Goal: Information Seeking & Learning: Learn about a topic

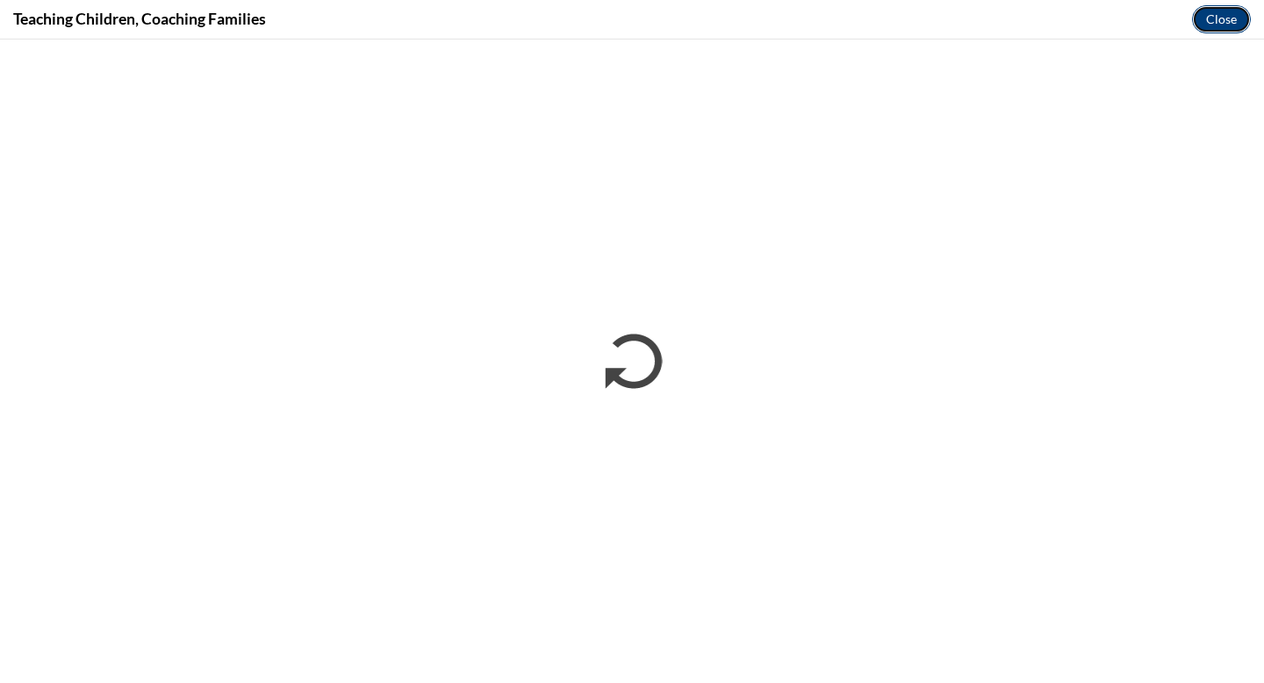
click at [1218, 15] on button "Close" at bounding box center [1221, 19] width 59 height 28
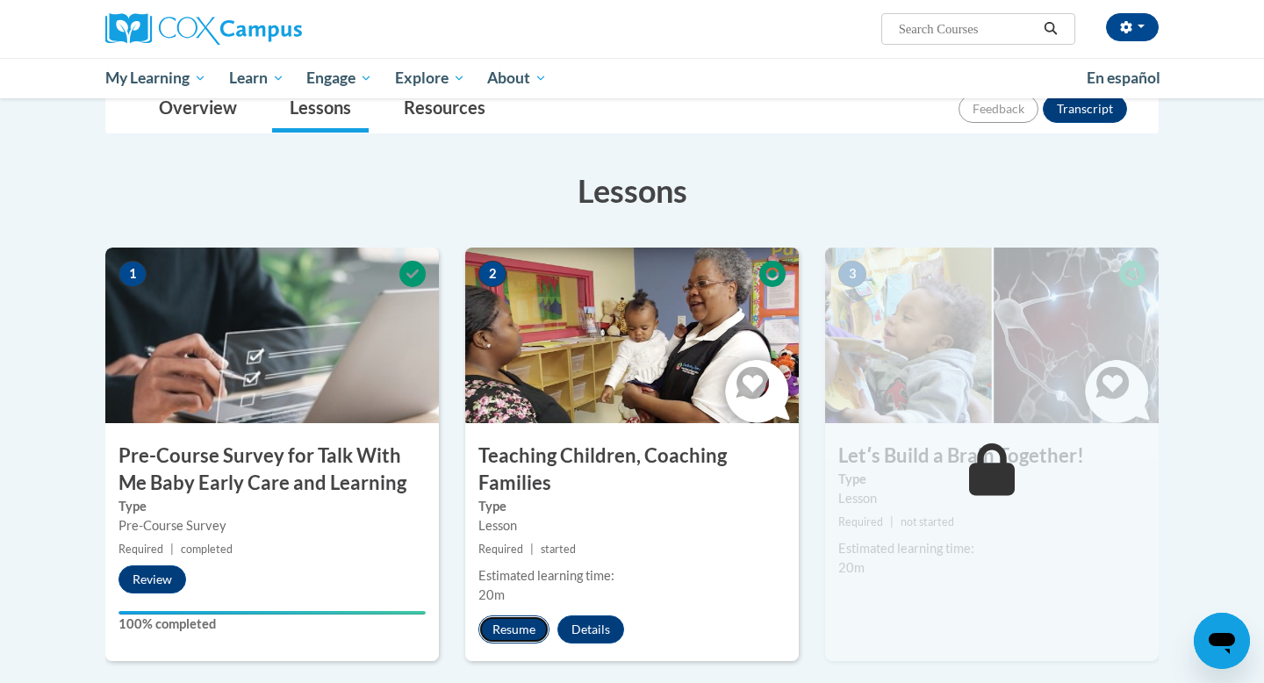
click at [502, 633] on button "Resume" at bounding box center [513, 629] width 71 height 28
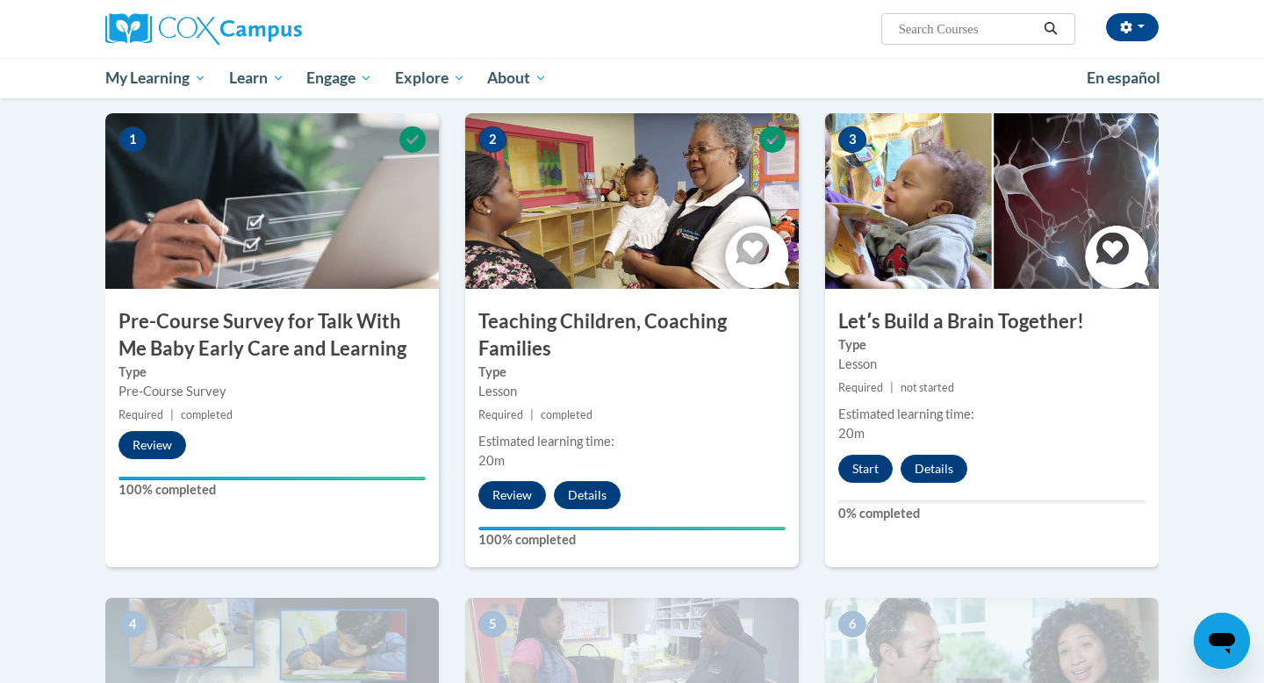
scroll to position [351, 0]
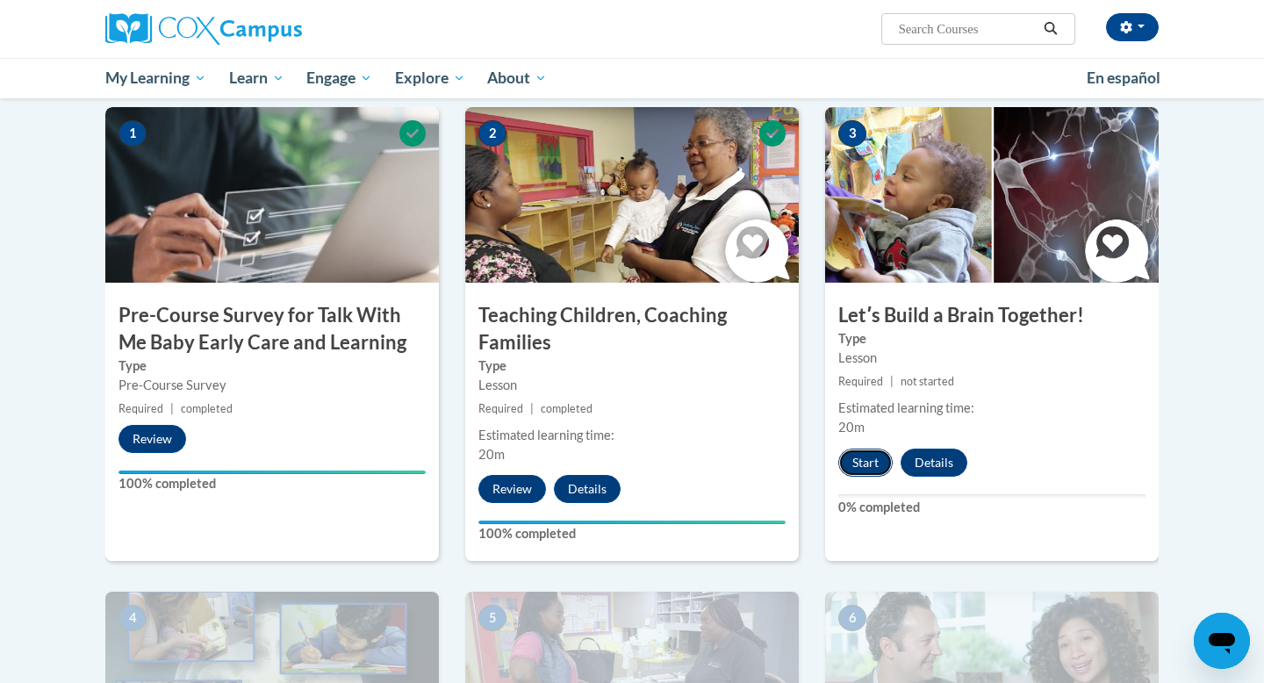
click at [863, 454] on button "Start" at bounding box center [865, 463] width 54 height 28
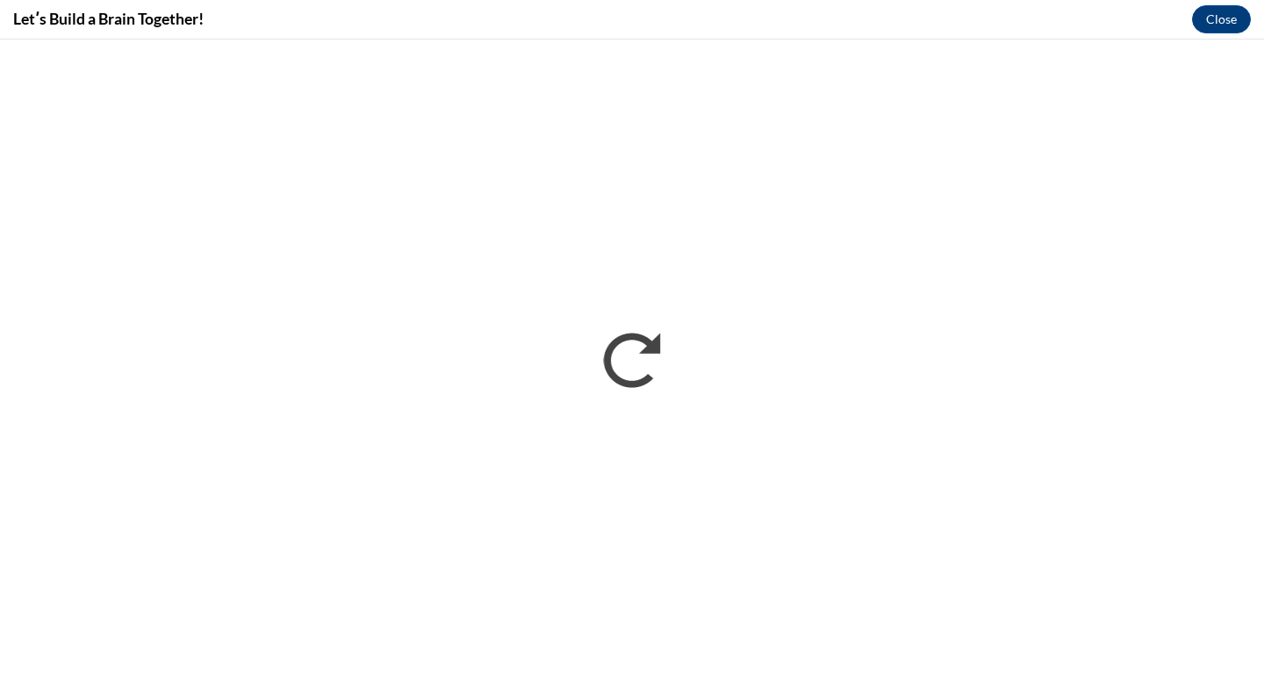
scroll to position [0, 0]
